Goal: Task Accomplishment & Management: Manage account settings

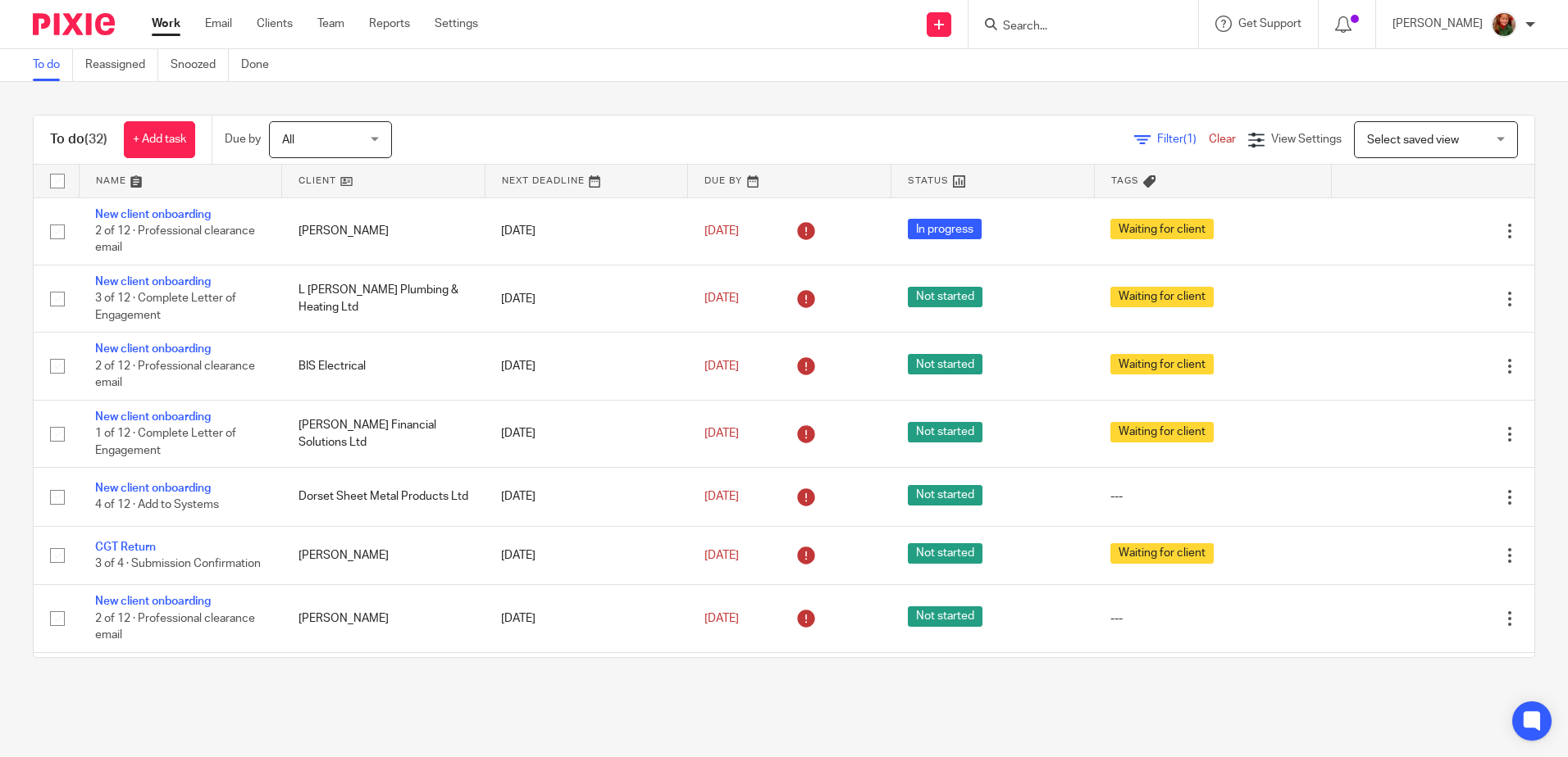
click at [1079, 16] on form at bounding box center [1089, 24] width 175 height 21
click at [1077, 30] on input "Search" at bounding box center [1076, 27] width 148 height 15
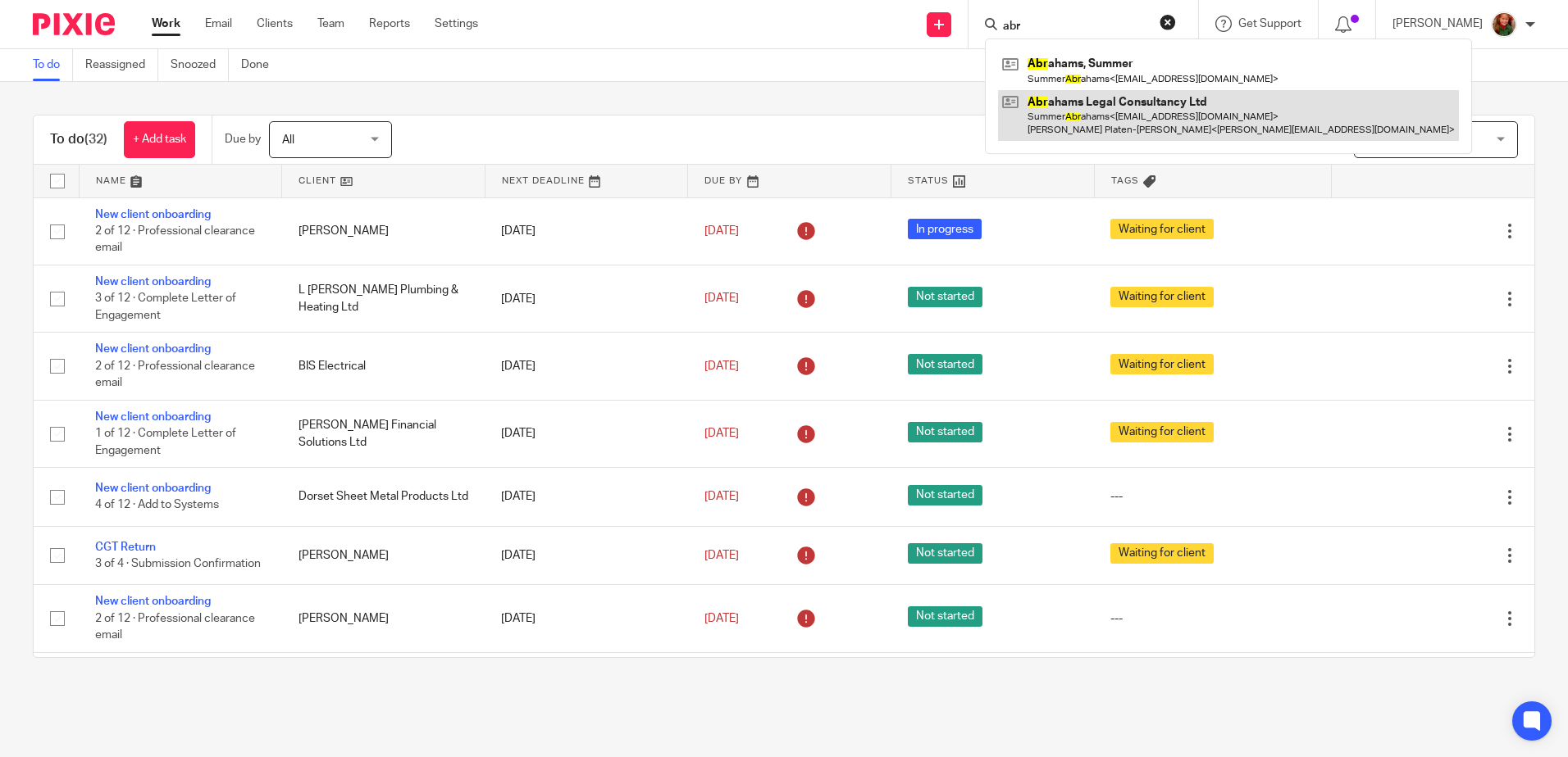
type input "abr"
click at [1139, 117] on link at bounding box center [1229, 115] width 461 height 51
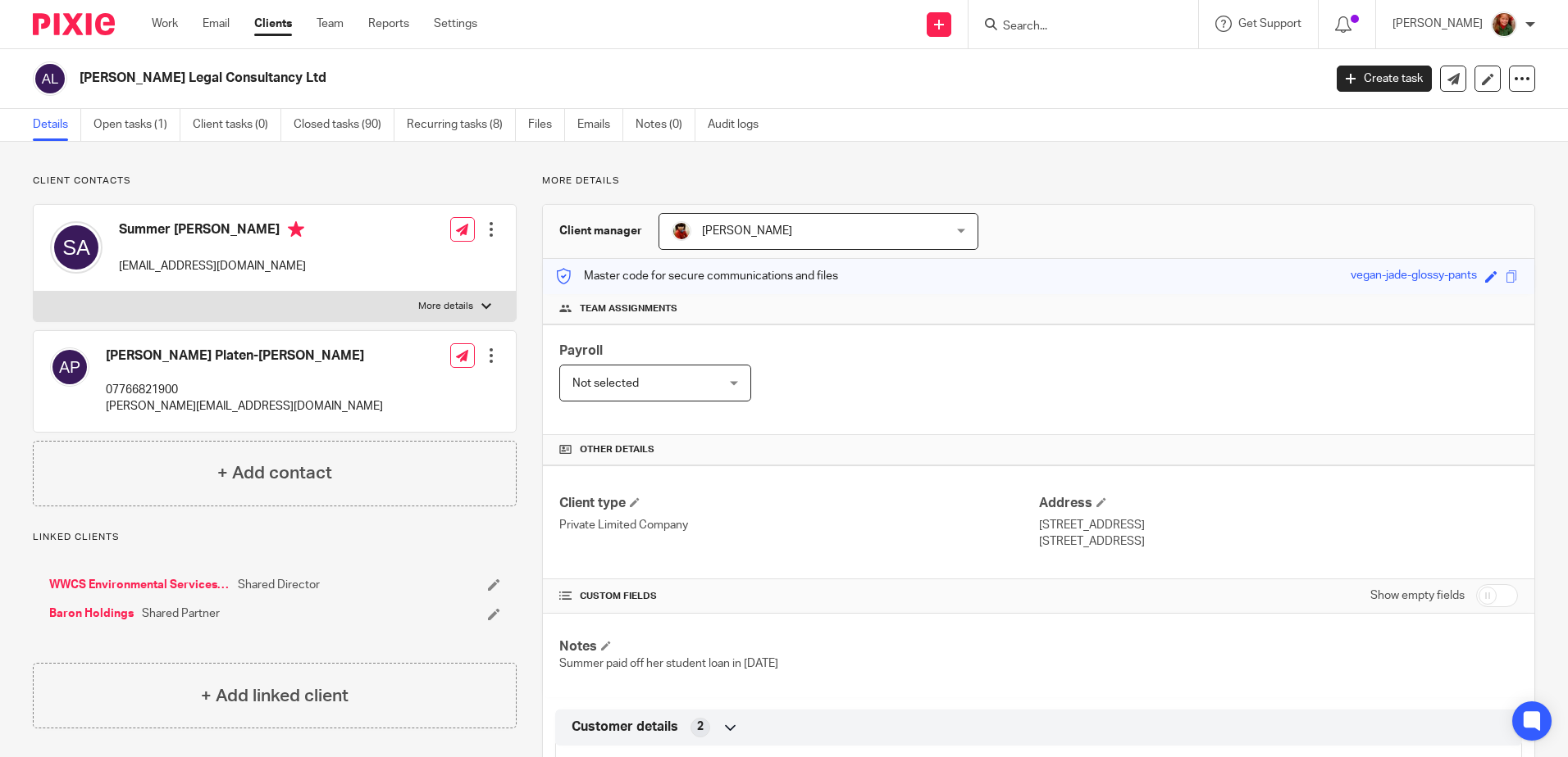
click at [114, 120] on link "Open tasks (1)" at bounding box center [137, 125] width 87 height 32
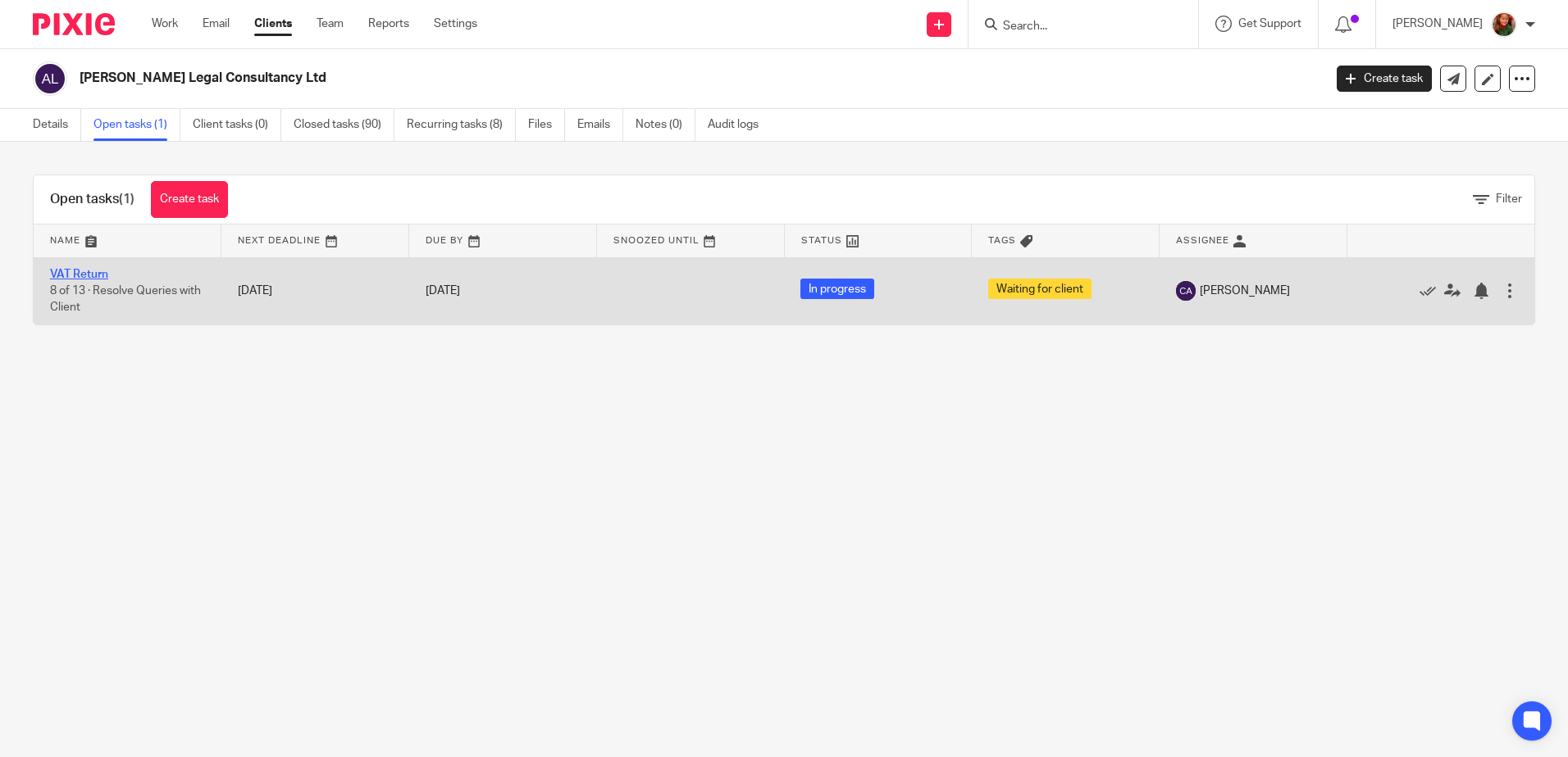
click at [95, 274] on link "VAT Return" at bounding box center [79, 274] width 59 height 11
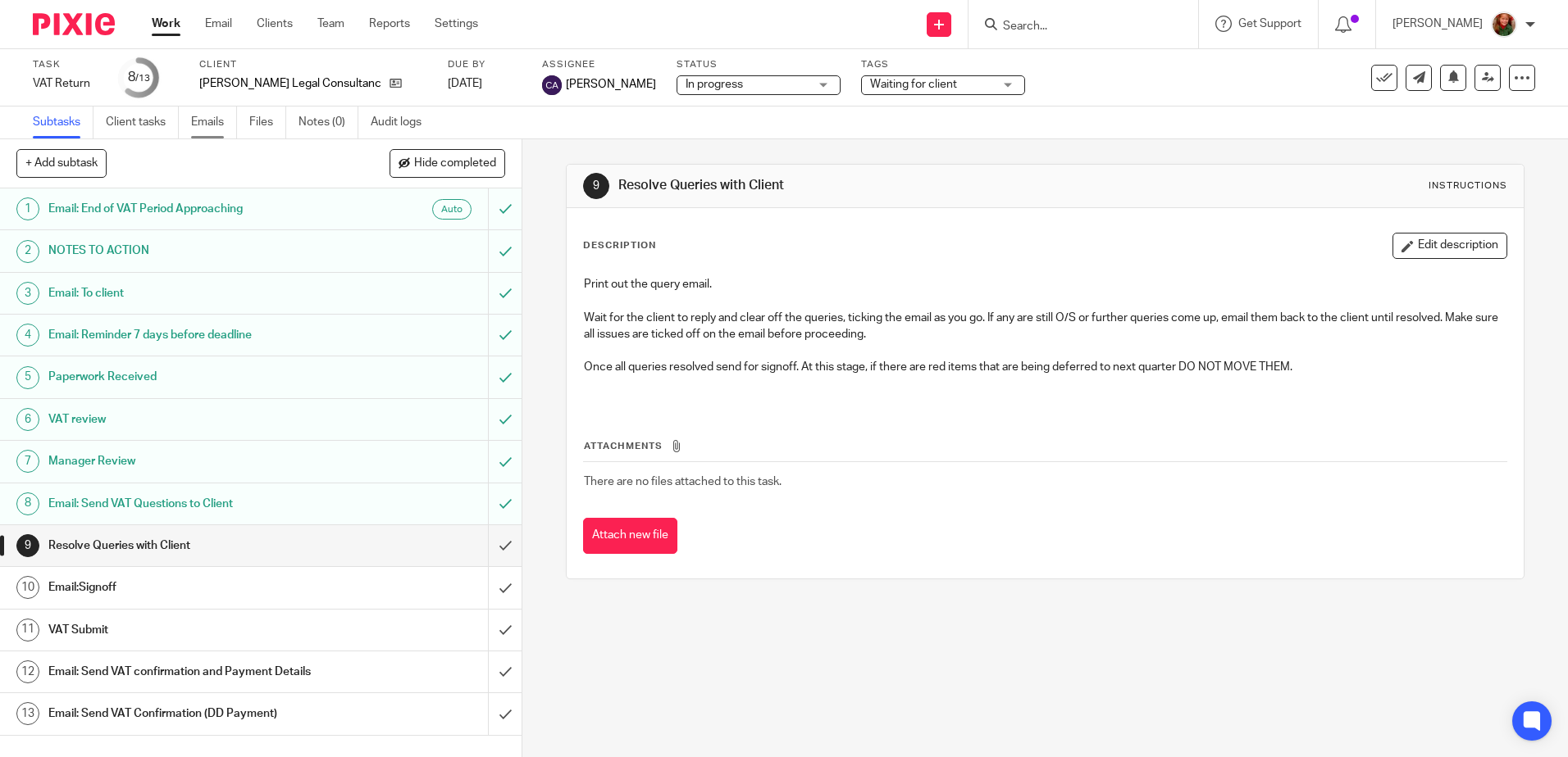
click at [213, 123] on link "Emails" at bounding box center [213, 122] width 46 height 32
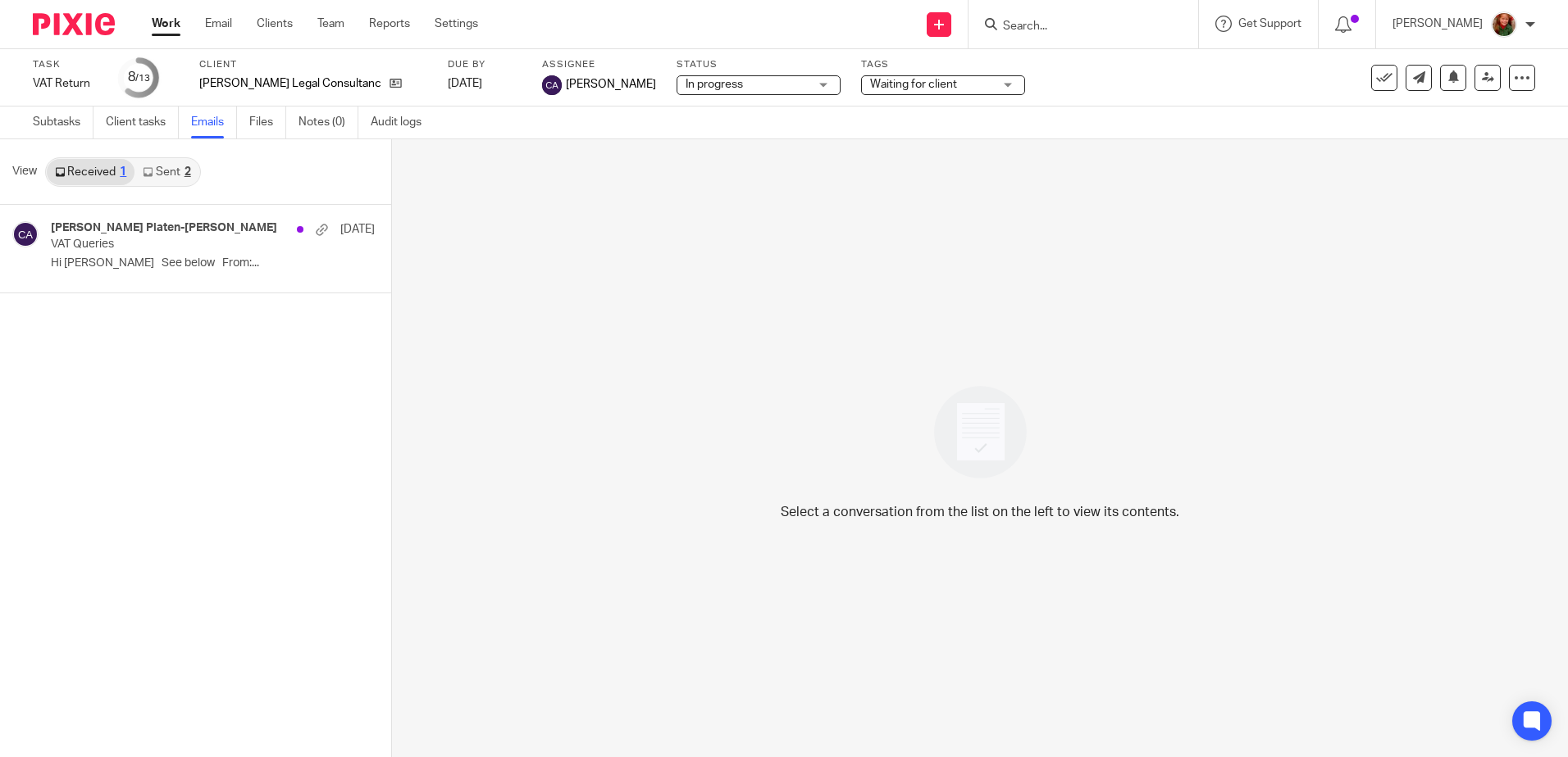
click at [177, 169] on link "Sent 2" at bounding box center [166, 172] width 64 height 26
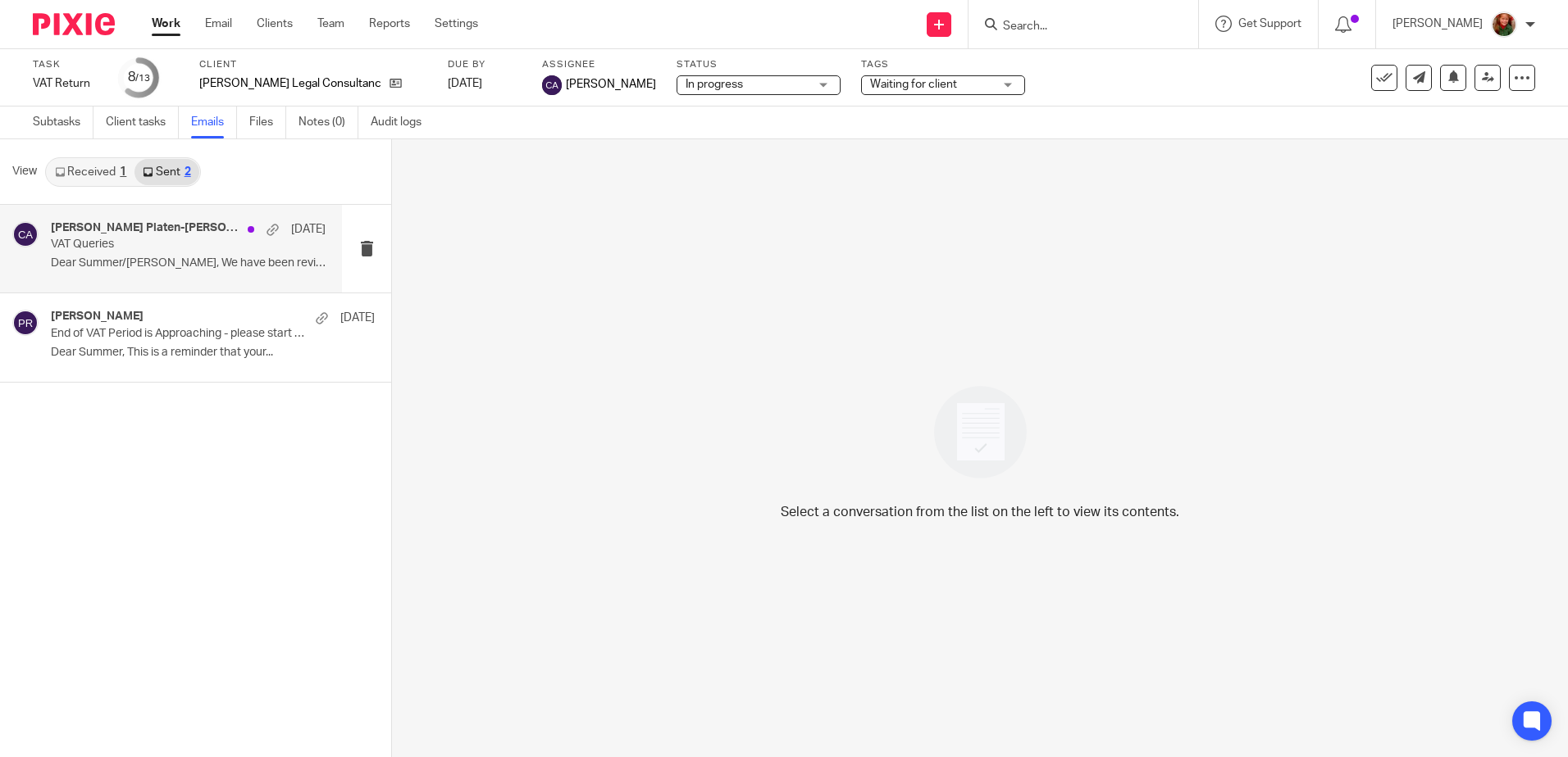
click at [190, 252] on div "Ashley Platen-Mills, Chloe Appleton 5 Aug VAT Queries Dear Summer/Ashley, We ha…" at bounding box center [188, 249] width 275 height 55
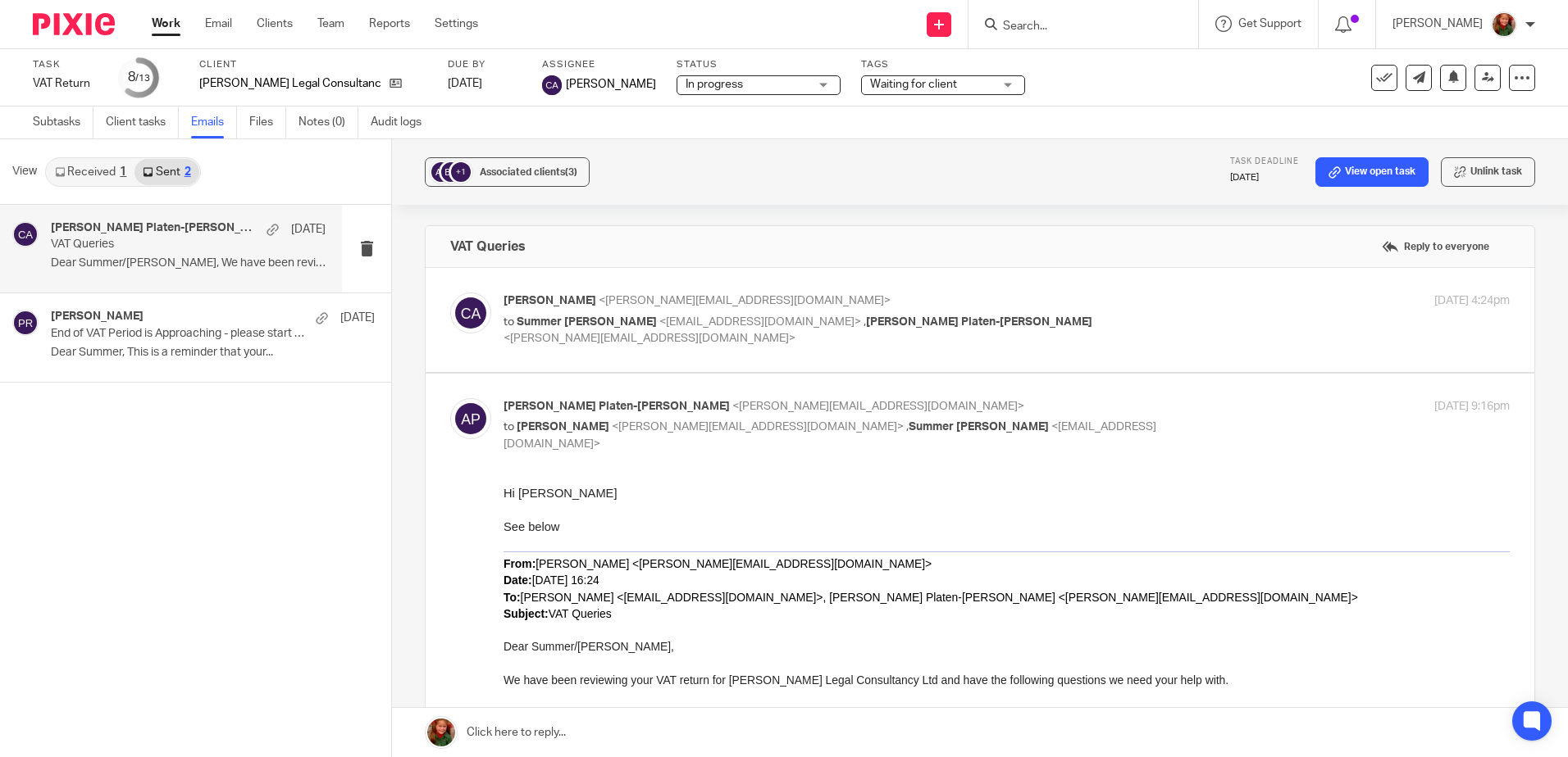
click at [1295, 319] on div "Chloe Appleton <chloe@clearcutaccounts.com> to Summer Abrahams <summerabrahamsl…" at bounding box center [1006, 320] width 1006 height 55
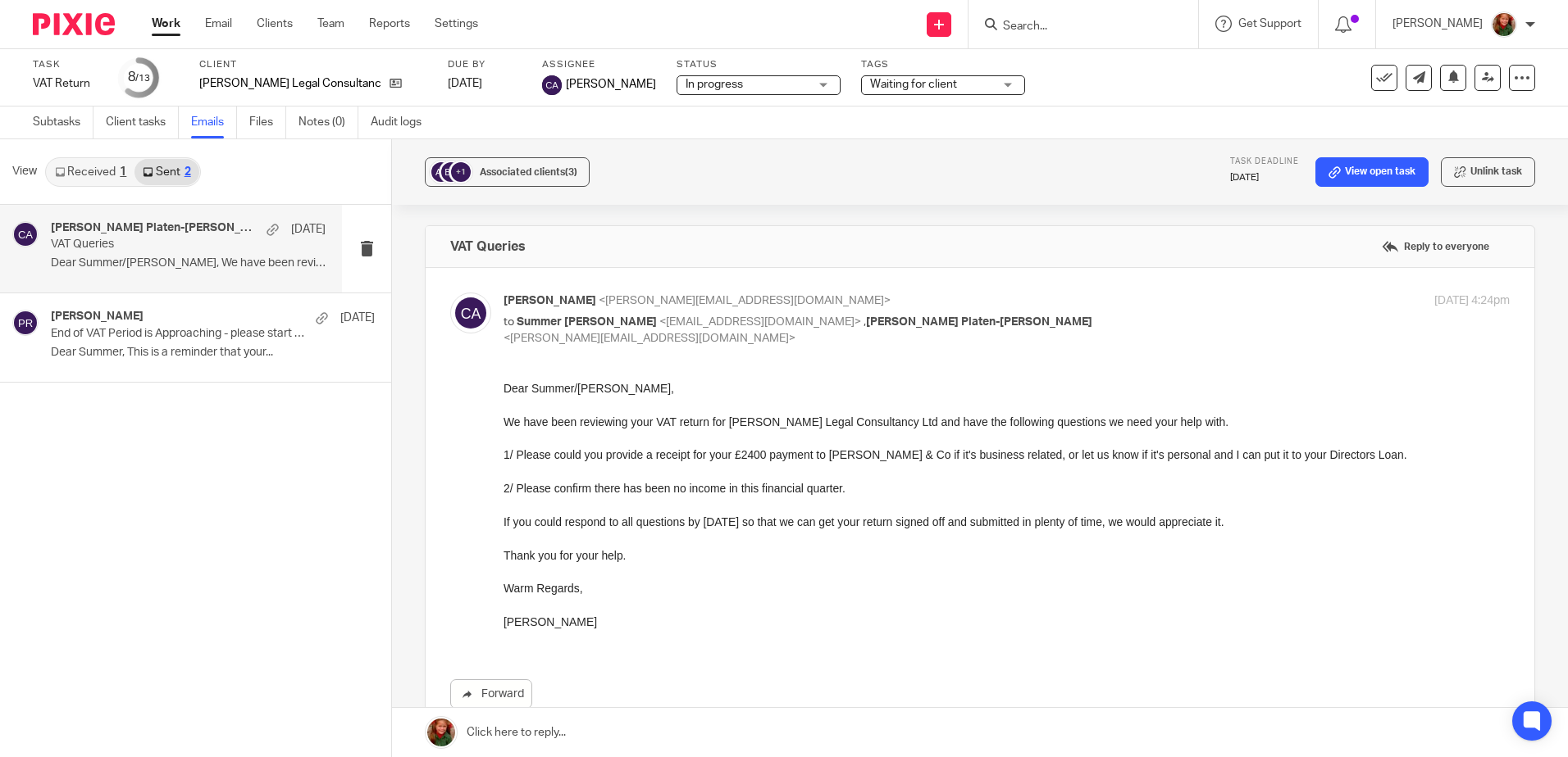
click at [1280, 305] on div "5 Aug 2025 4:24pm" at bounding box center [1343, 301] width 336 height 17
checkbox input "false"
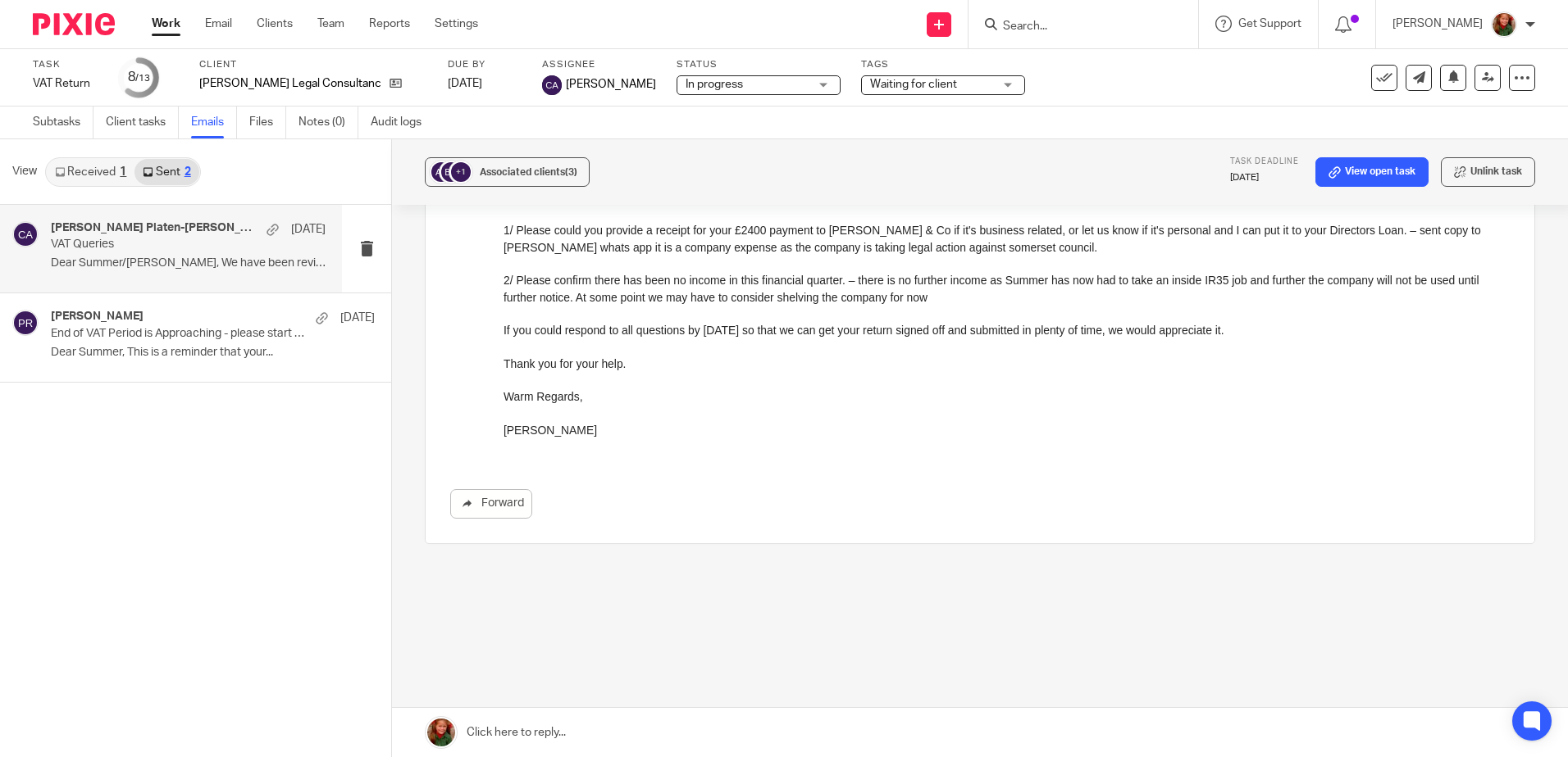
scroll to position [319, 0]
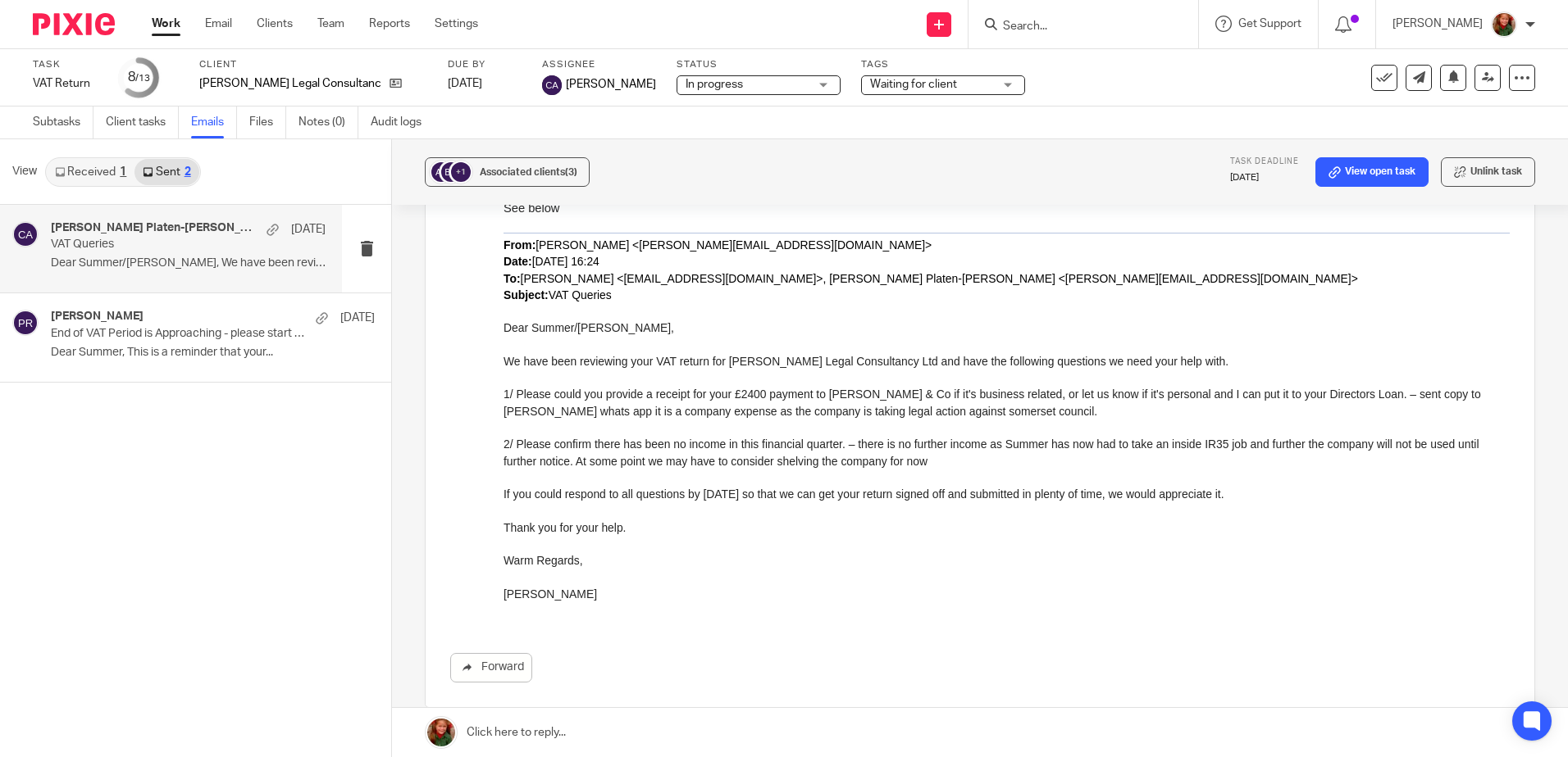
click at [161, 26] on link "Work" at bounding box center [165, 23] width 28 height 16
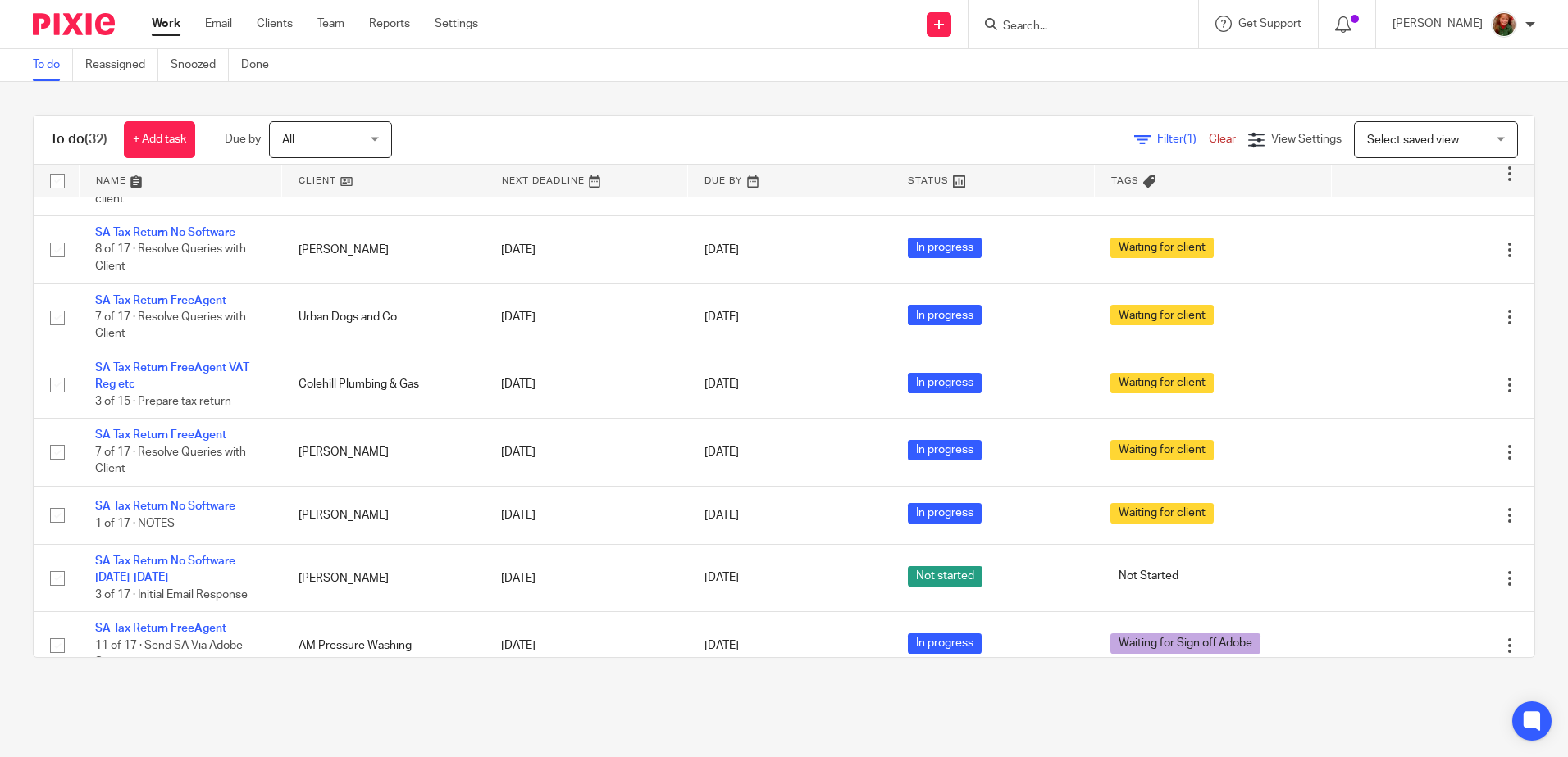
scroll to position [1229, 0]
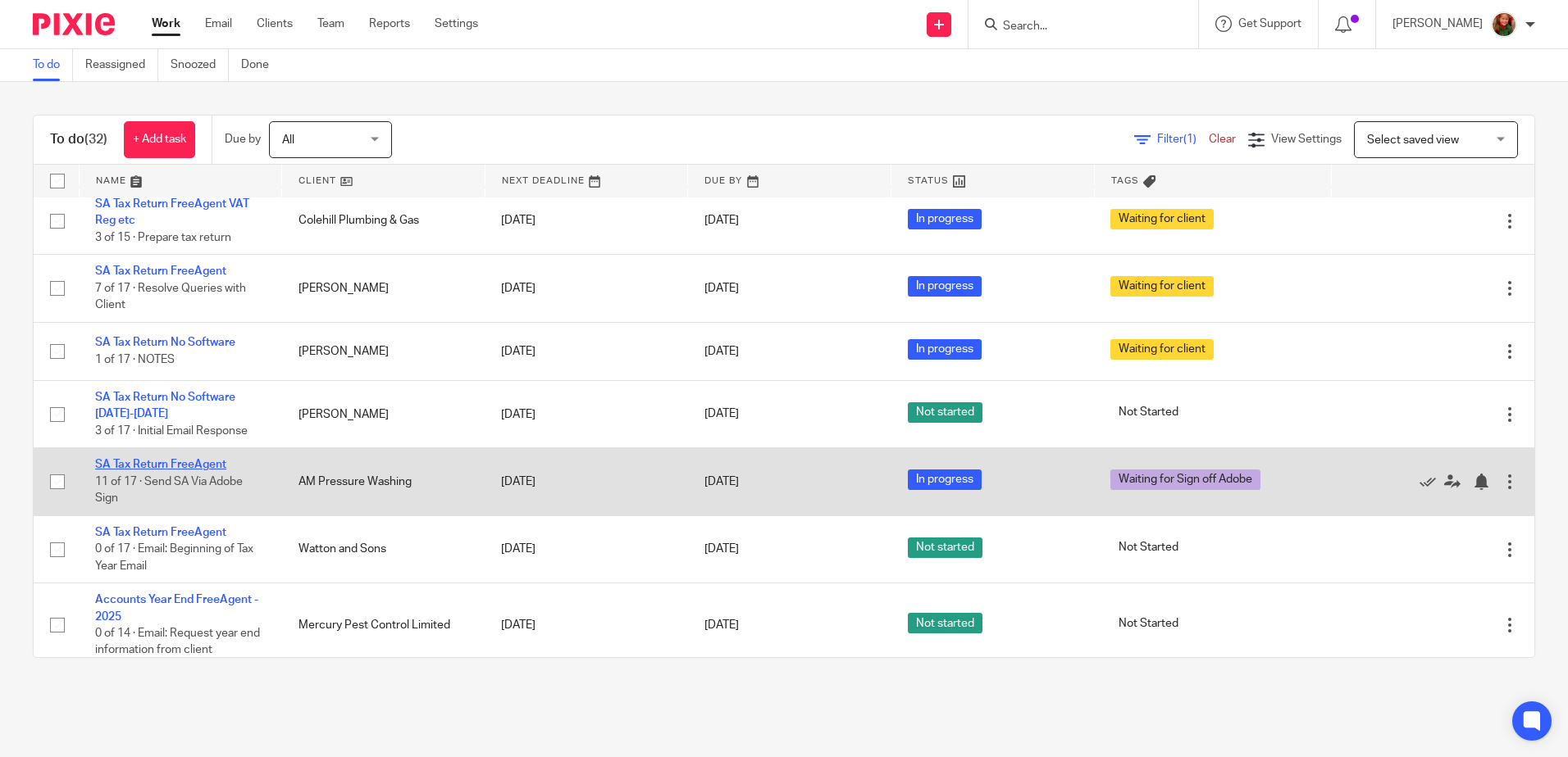
click at [156, 468] on link "SA Tax Return FreeAgent" at bounding box center [161, 465] width 131 height 11
